Goal: Check status: Check status

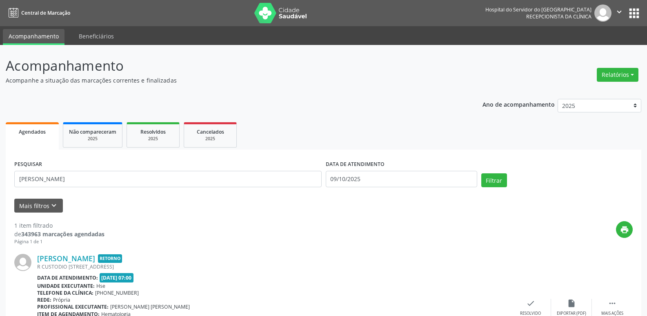
scroll to position [68, 0]
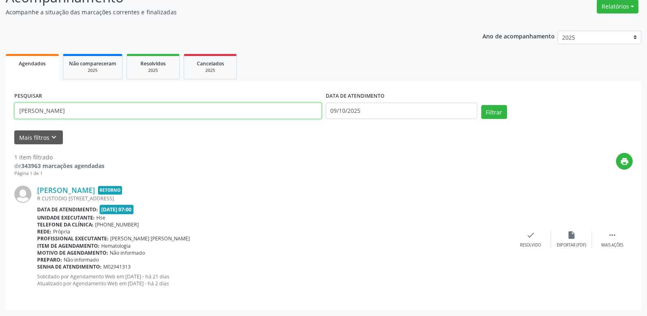
click at [271, 115] on input "[PERSON_NAME]" at bounding box center [167, 110] width 307 height 16
type input "f"
type input "05904073453"
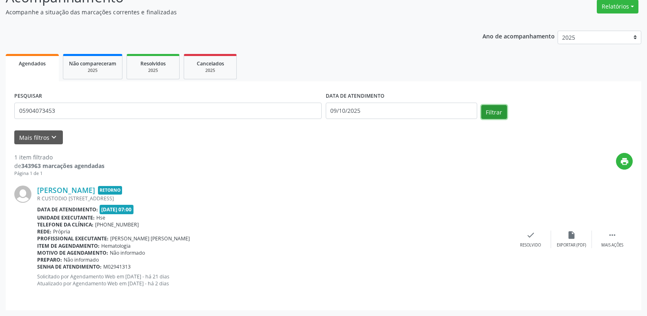
click at [490, 114] on button "Filtrar" at bounding box center [494, 112] width 26 height 14
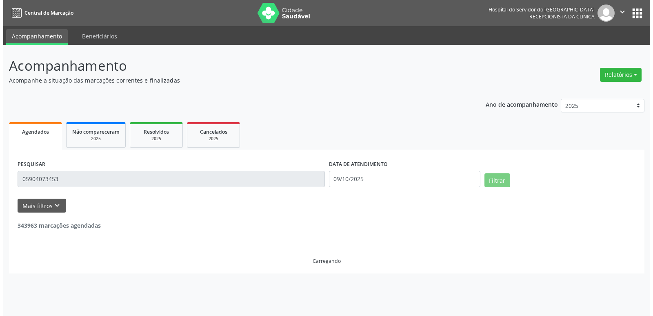
scroll to position [0, 0]
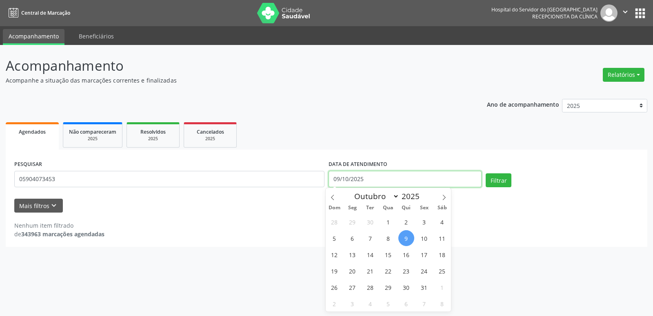
drag, startPoint x: 371, startPoint y: 180, endPoint x: 316, endPoint y: 167, distance: 56.6
click at [314, 178] on div "PESQUISAR 05904073453 DATA DE ATENDIMENTO [DATE] Filtrar" at bounding box center [326, 175] width 629 height 35
click at [489, 184] on button "Filtrar" at bounding box center [499, 180] width 26 height 14
select select "9"
click at [397, 181] on input "text" at bounding box center [405, 179] width 153 height 16
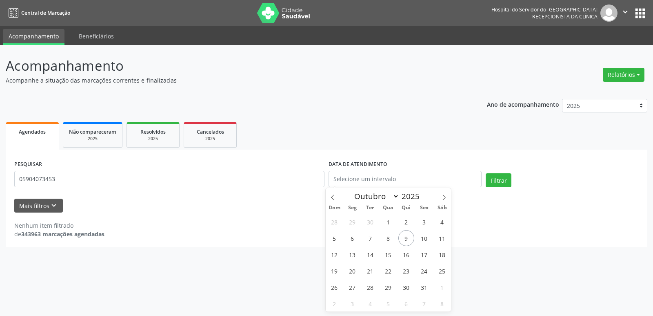
click at [305, 122] on ul "Agendados Não compareceram 2025 Resolvidos 2025 Cancelados 2025" at bounding box center [327, 134] width 642 height 29
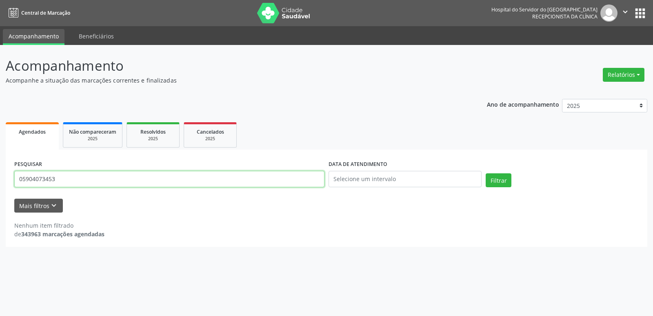
click at [223, 174] on input "05904073453" at bounding box center [169, 179] width 310 height 16
type input "0"
type input "[PERSON_NAME]"
click at [502, 182] on button "Filtrar" at bounding box center [499, 180] width 26 height 14
